Goal: Check status: Check status

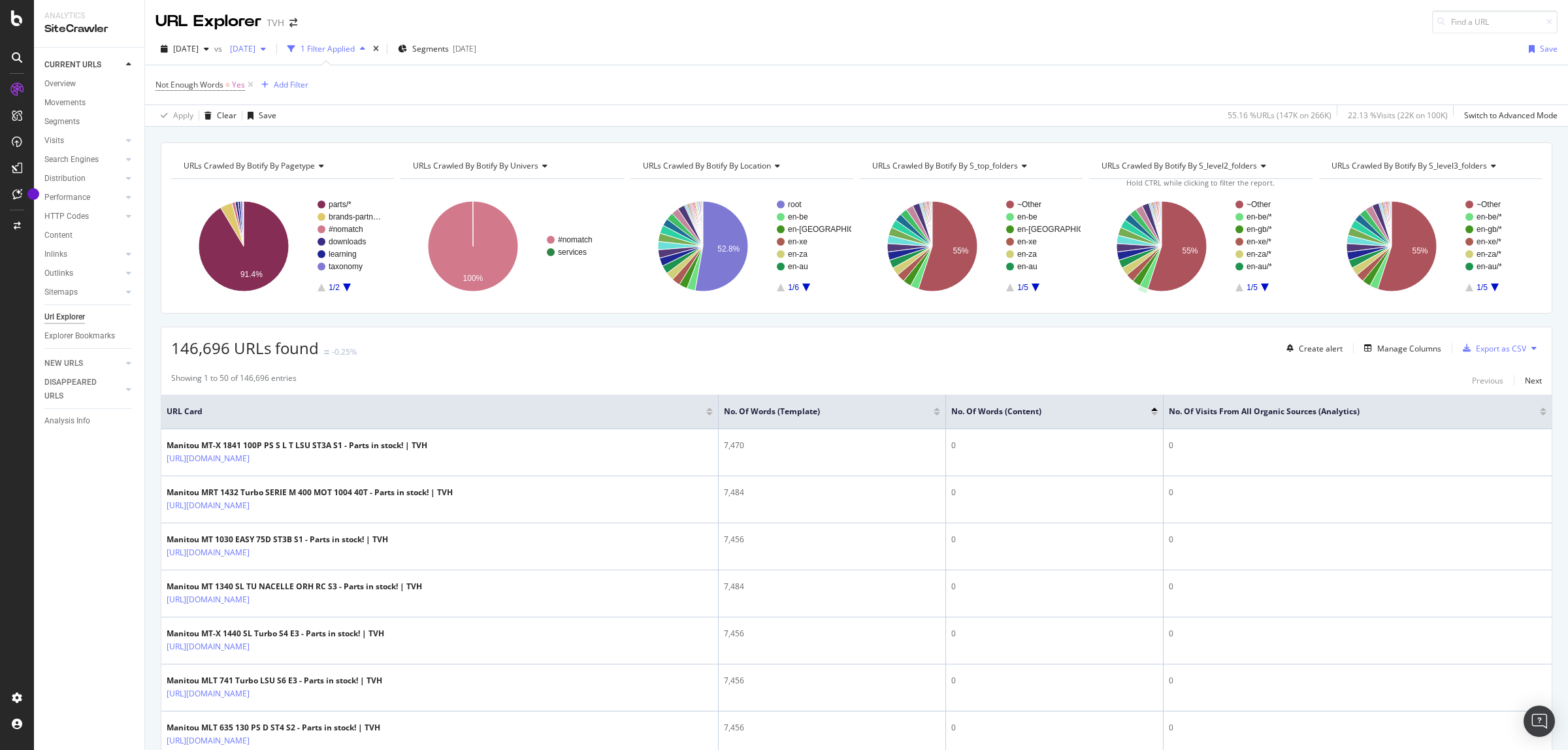
click at [266, 49] on icon "button" at bounding box center [264, 49] width 5 height 8
click at [338, 122] on div "156K URLs" at bounding box center [349, 120] width 38 height 12
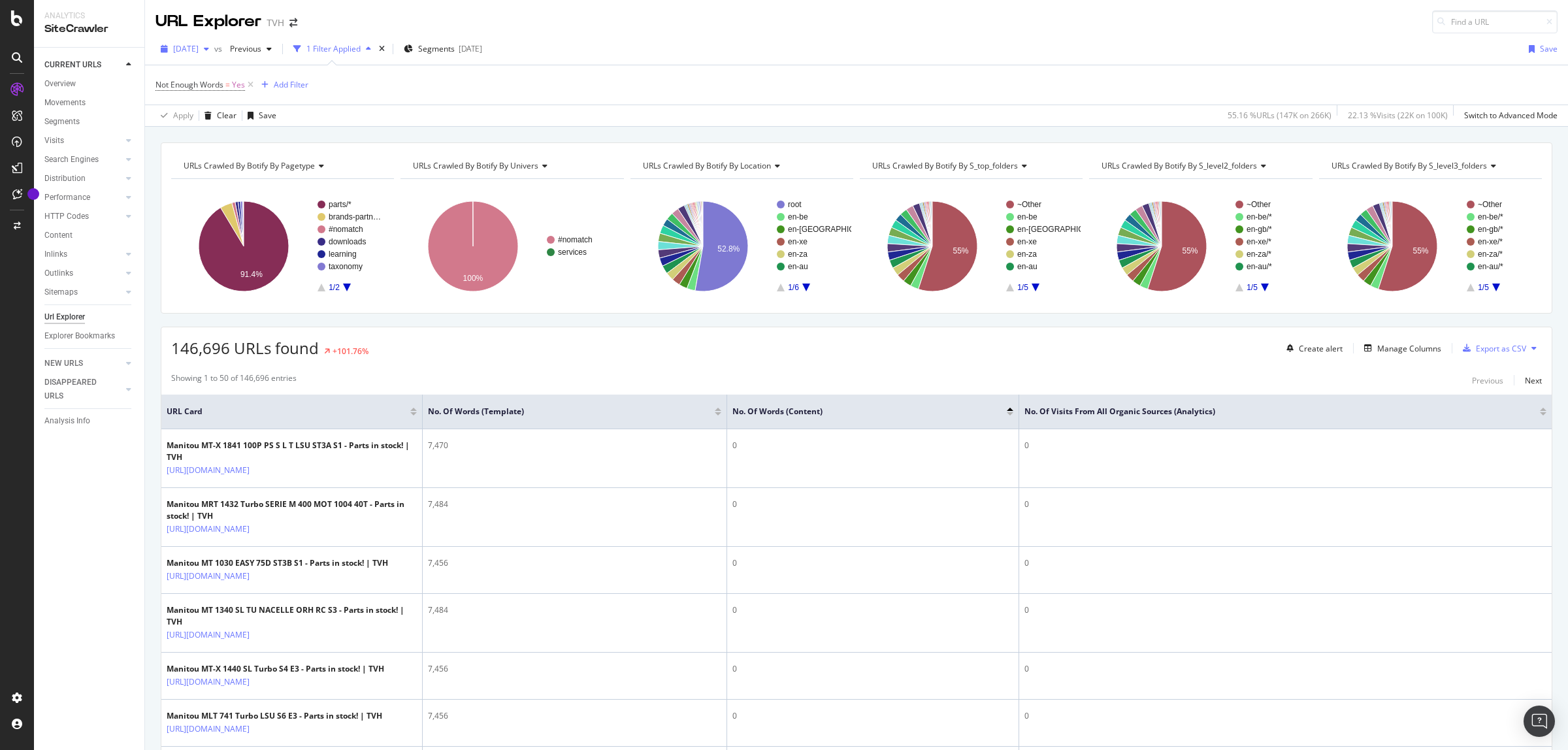
click at [186, 43] on span "[DATE]" at bounding box center [186, 49] width 25 height 11
click at [219, 92] on div "[DATE]" at bounding box center [208, 96] width 68 height 12
